Goal: Task Accomplishment & Management: Use online tool/utility

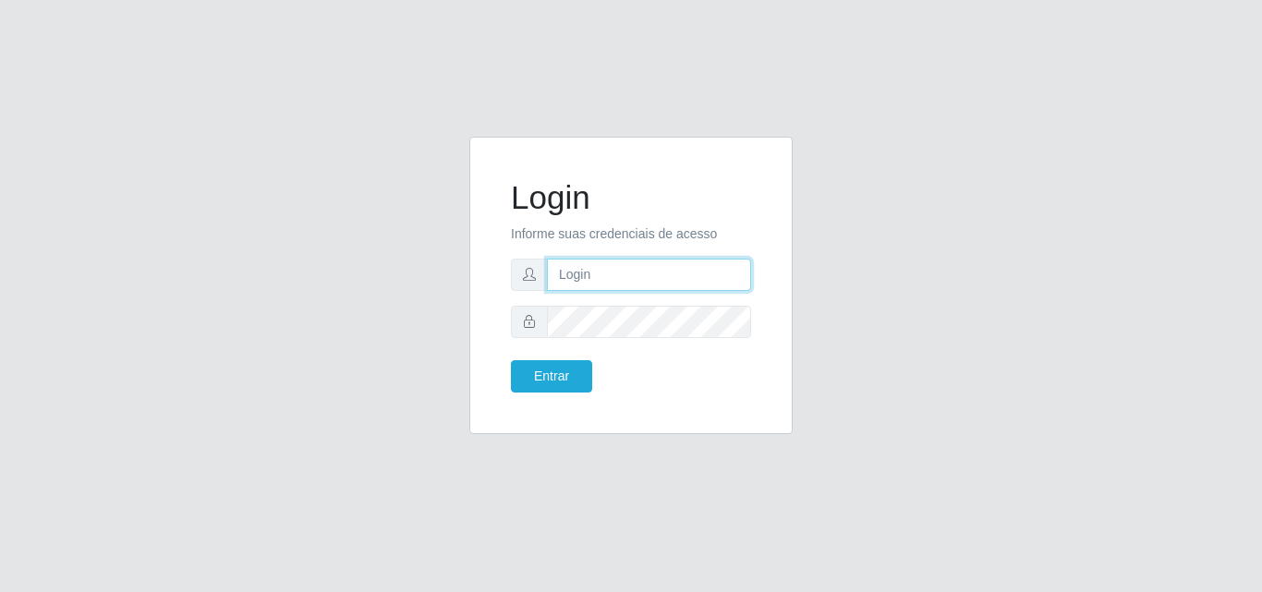
click at [616, 267] on input "text" at bounding box center [649, 275] width 204 height 32
type input "[EMAIL_ADDRESS][DOMAIN_NAME]"
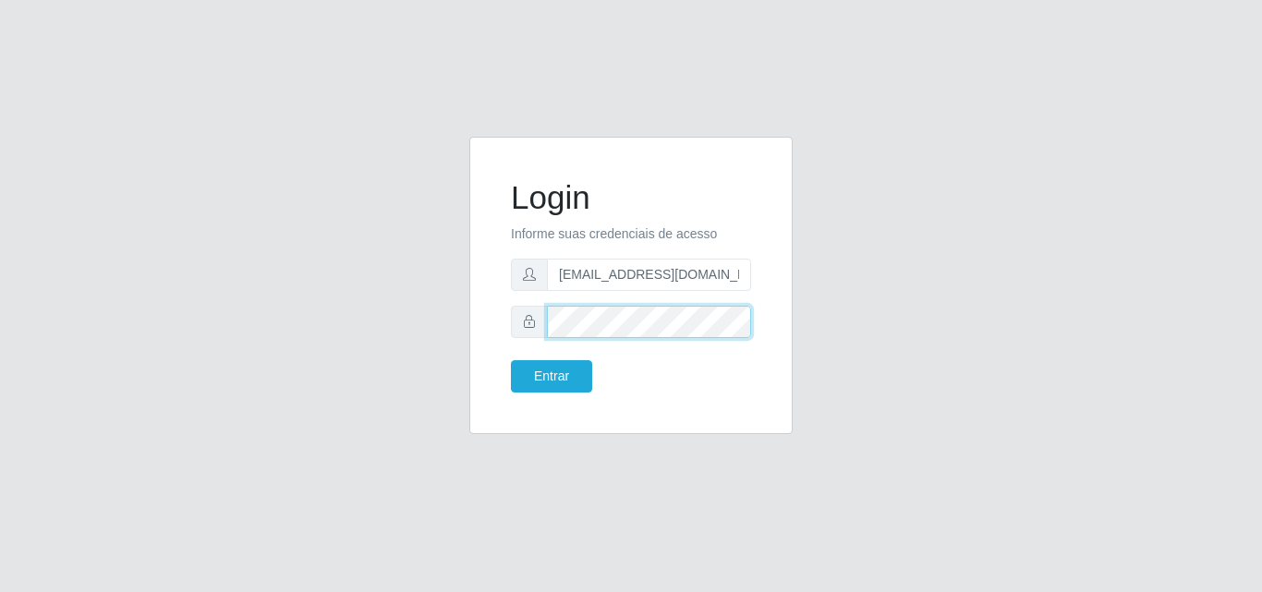
click at [511, 360] on button "Entrar" at bounding box center [551, 376] width 81 height 32
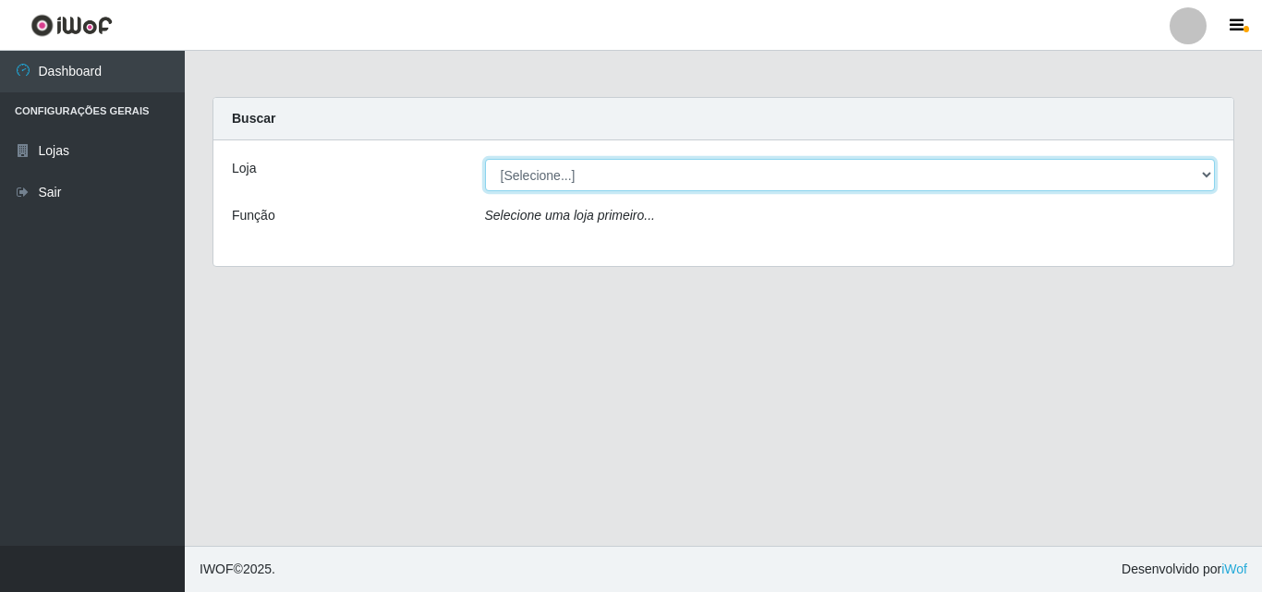
click at [920, 179] on select "[Selecione...] Corte Fácil - Unidade Emaús" at bounding box center [850, 175] width 731 height 32
select select "201"
click at [485, 159] on select "[Selecione...] Corte Fácil - Unidade Emaús" at bounding box center [850, 175] width 731 height 32
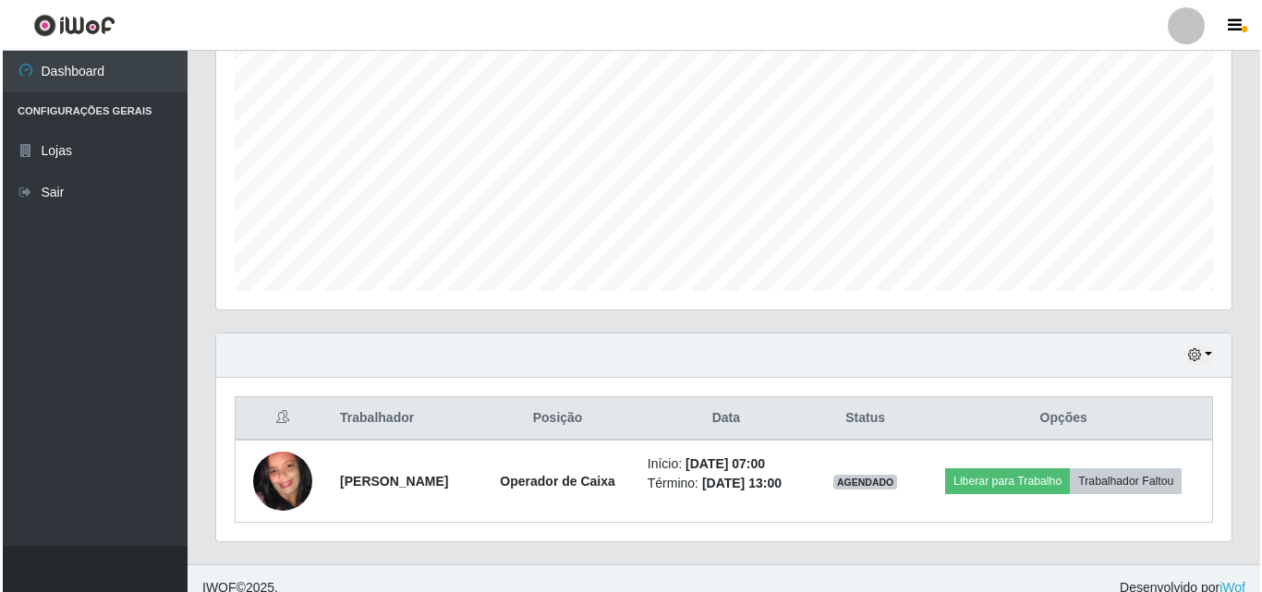
scroll to position [388, 0]
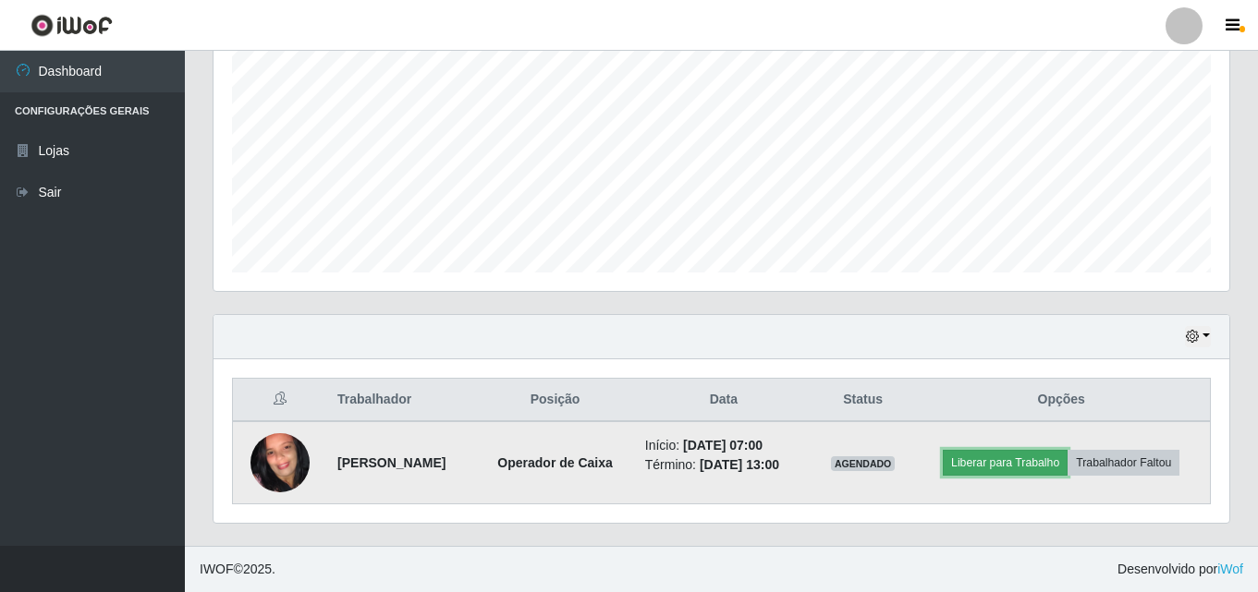
click at [1021, 459] on button "Liberar para Trabalho" at bounding box center [1005, 463] width 125 height 26
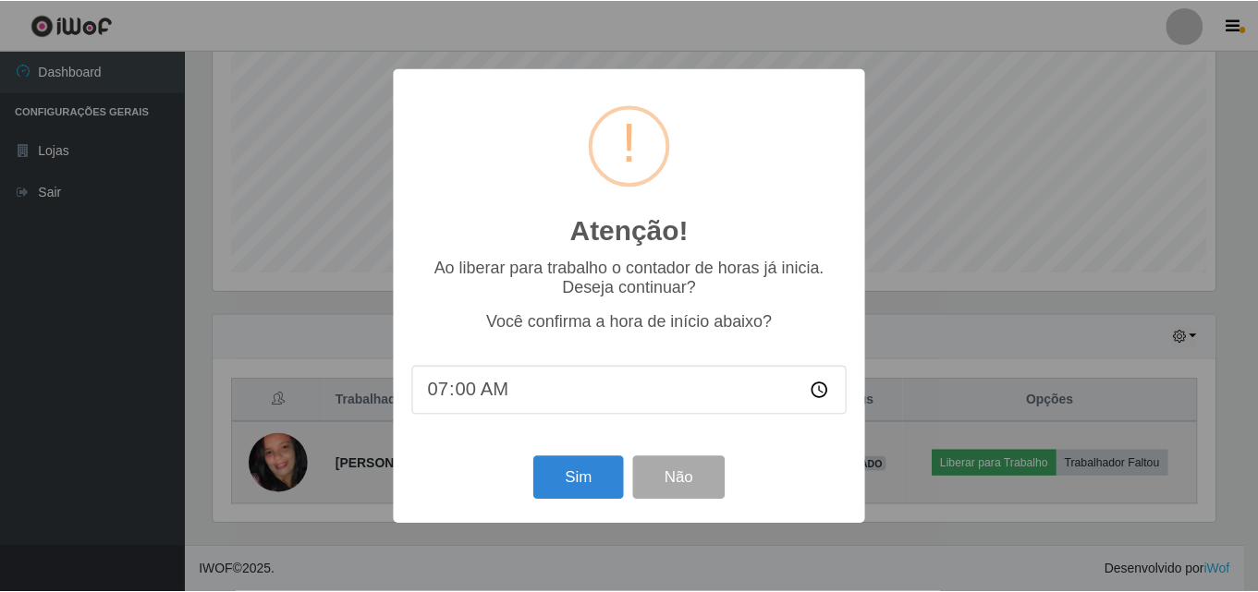
scroll to position [384, 1006]
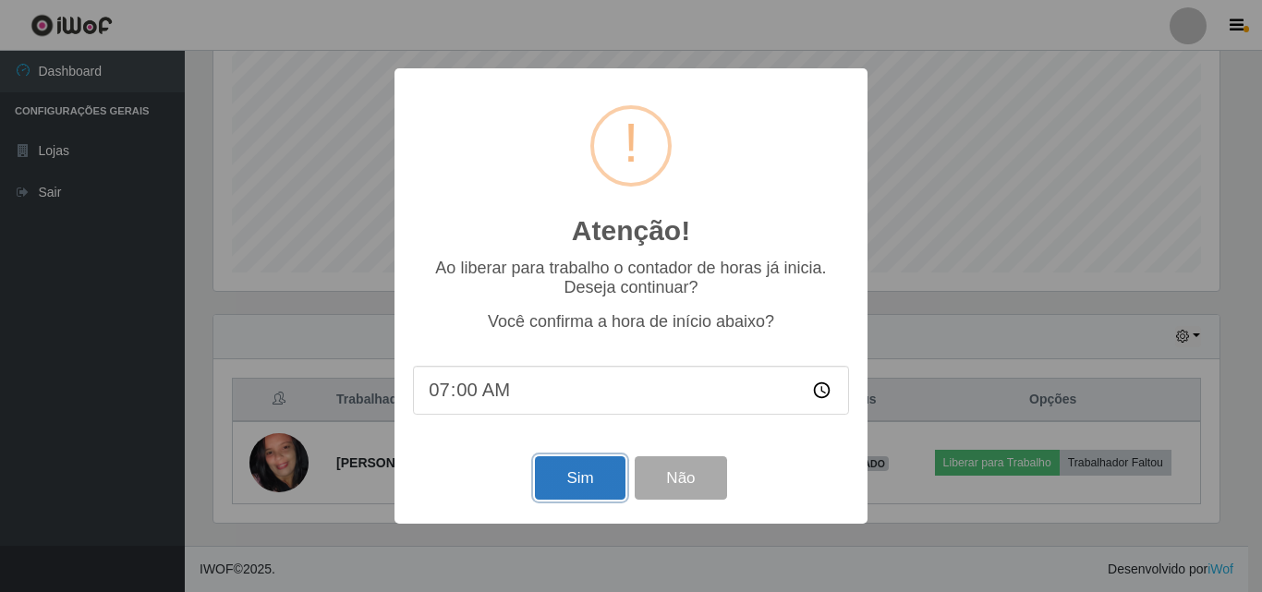
click at [579, 486] on button "Sim" at bounding box center [580, 478] width 90 height 43
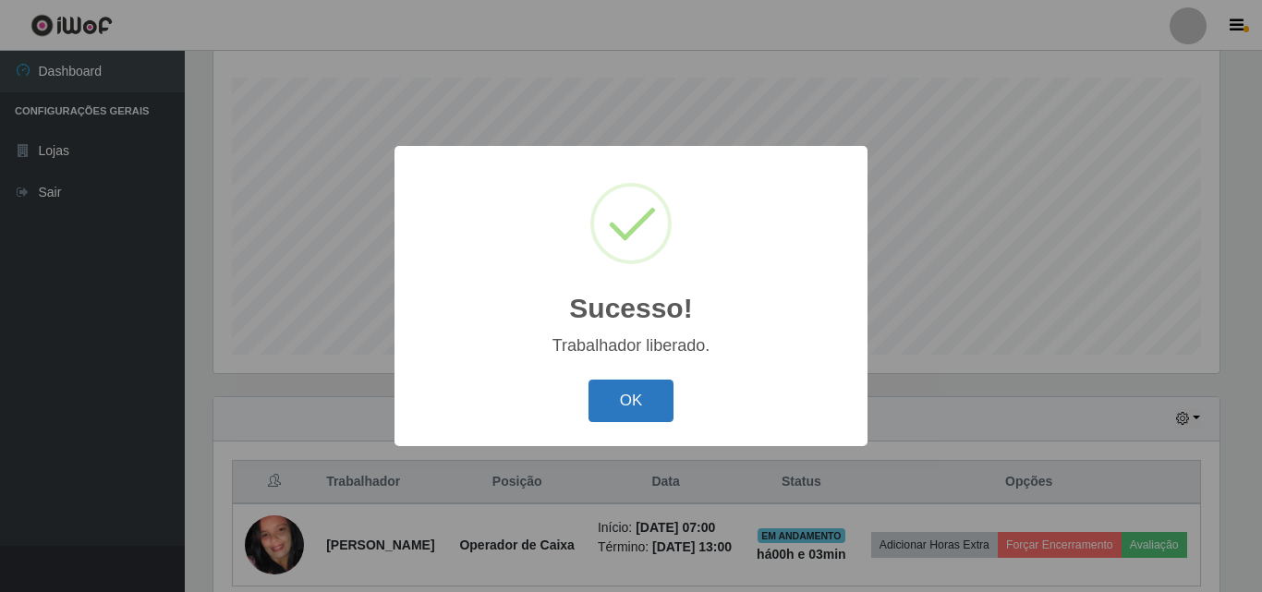
click at [636, 411] on button "OK" at bounding box center [632, 401] width 86 height 43
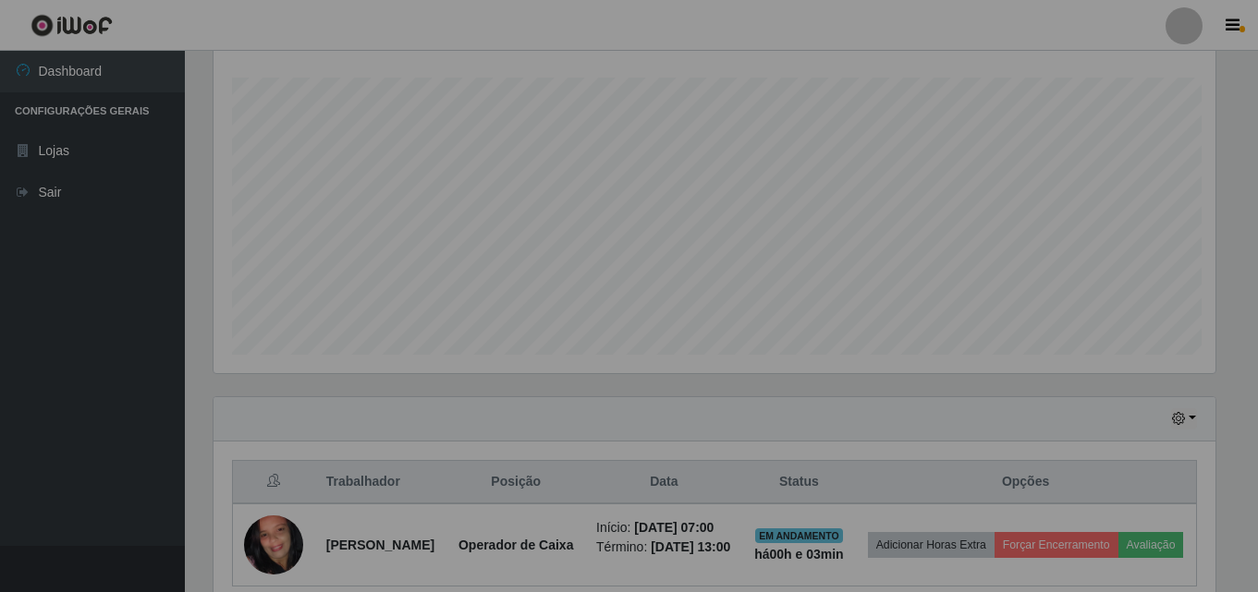
scroll to position [384, 1016]
